Goal: Navigation & Orientation: Find specific page/section

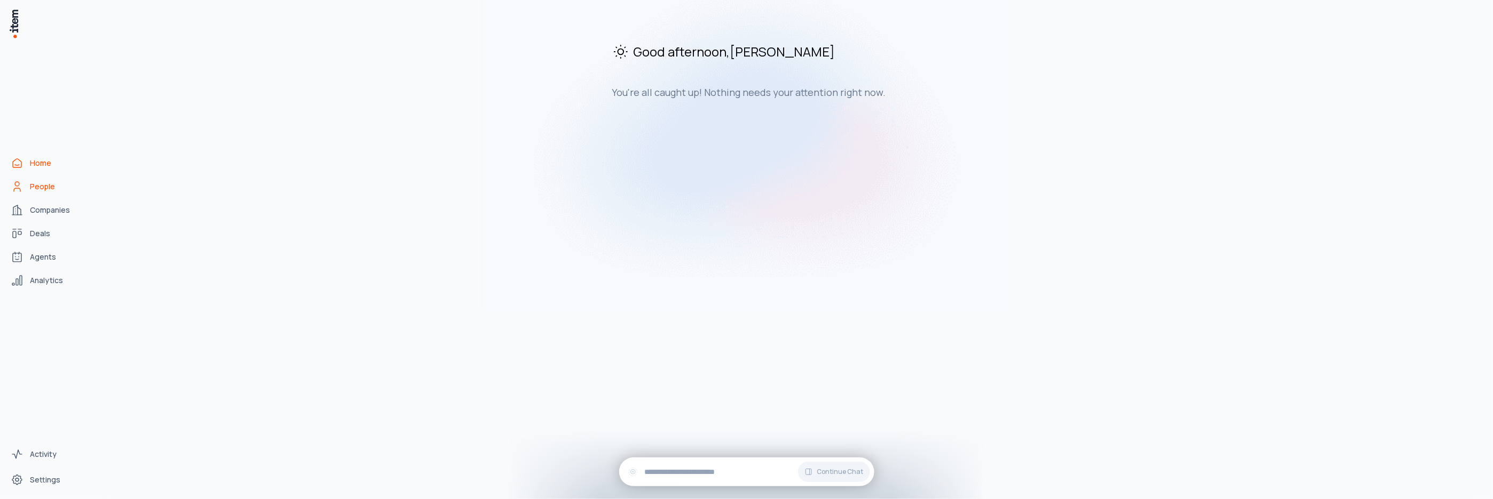
click at [28, 180] on link "People" at bounding box center [46, 186] width 81 height 21
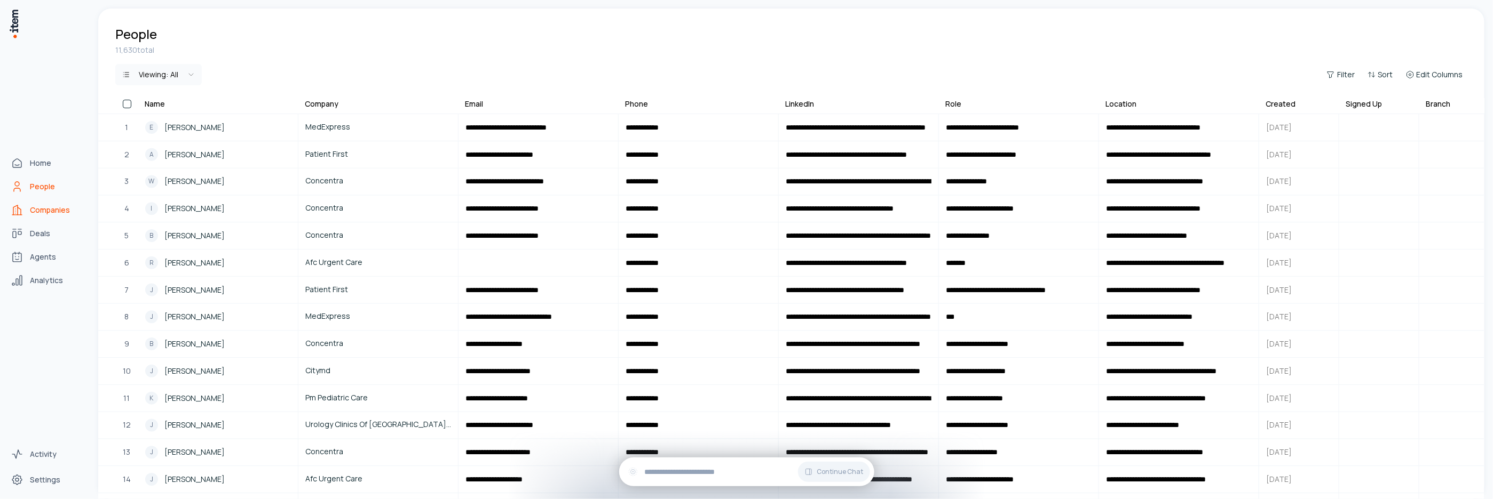
click at [43, 208] on span "Companies" at bounding box center [50, 210] width 40 height 11
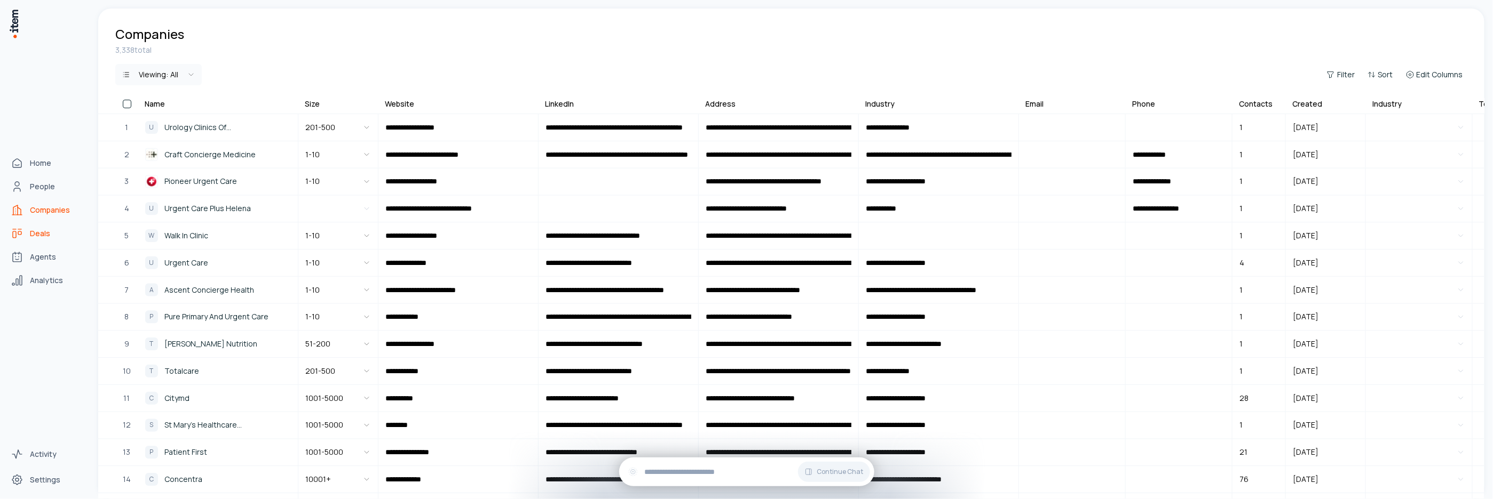
click at [35, 227] on link "Deals" at bounding box center [46, 233] width 81 height 21
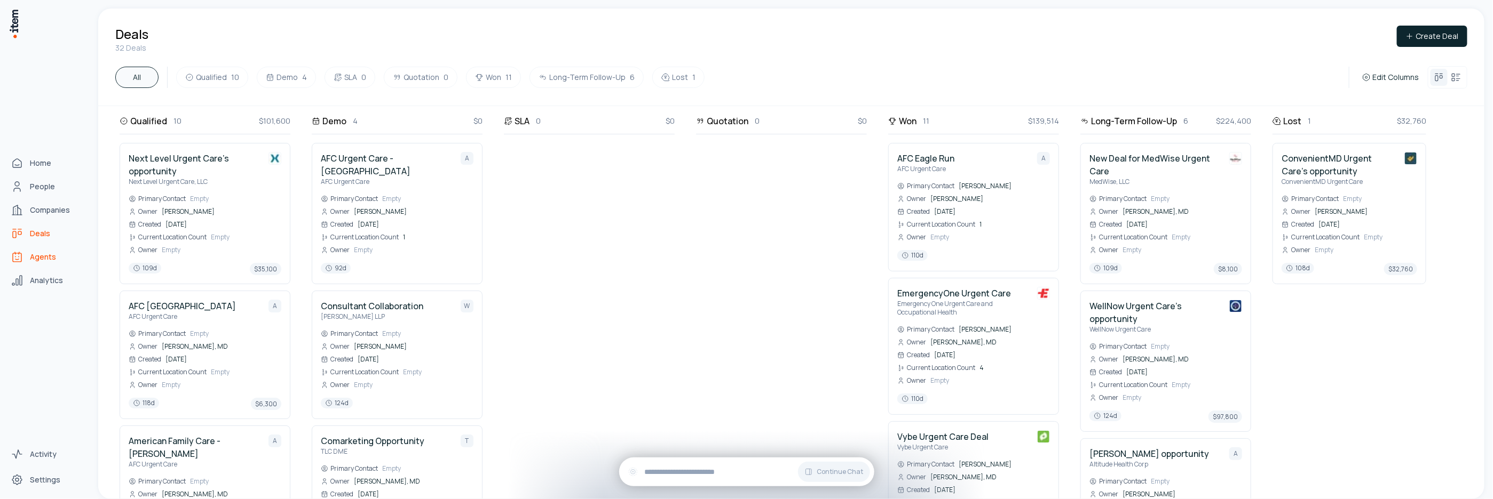
click at [40, 251] on link "Agents" at bounding box center [46, 257] width 81 height 21
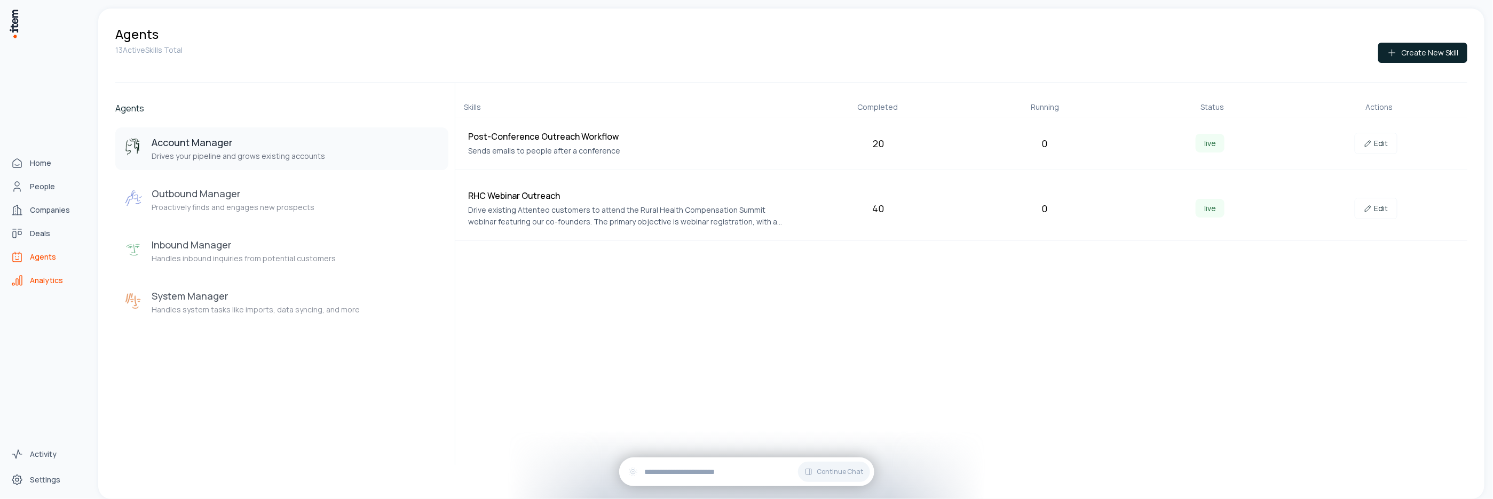
click at [41, 277] on span "Analytics" at bounding box center [46, 280] width 33 height 11
